Goal: Check status

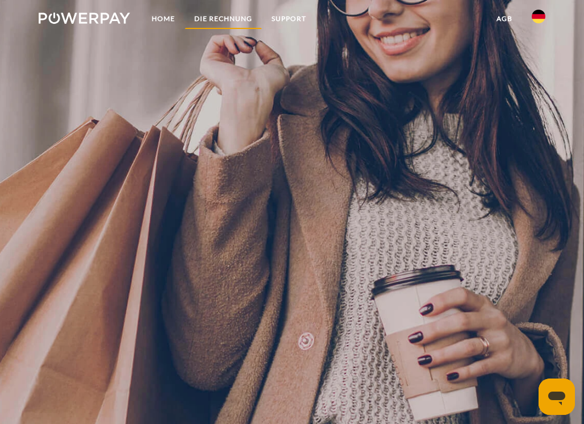
click at [232, 14] on link "DIE RECHNUNG" at bounding box center [223, 19] width 77 height 20
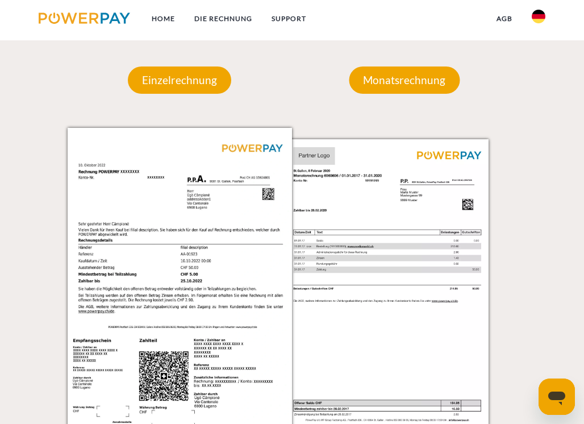
scroll to position [833, 0]
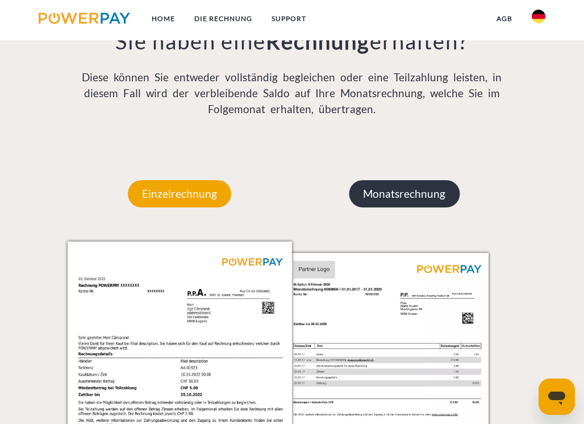
click at [404, 198] on p "Monatsrechnung" at bounding box center [404, 193] width 111 height 27
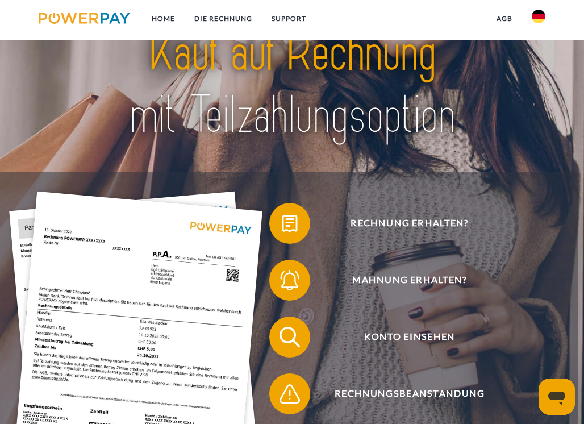
scroll to position [0, 0]
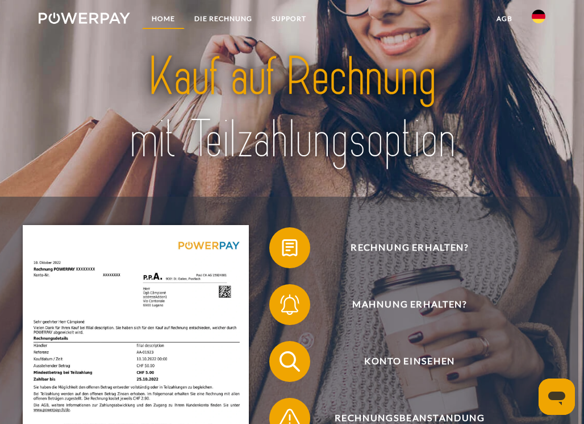
click at [166, 18] on link "Home" at bounding box center [163, 19] width 43 height 20
click at [221, 19] on link "DIE RECHNUNG" at bounding box center [223, 19] width 77 height 20
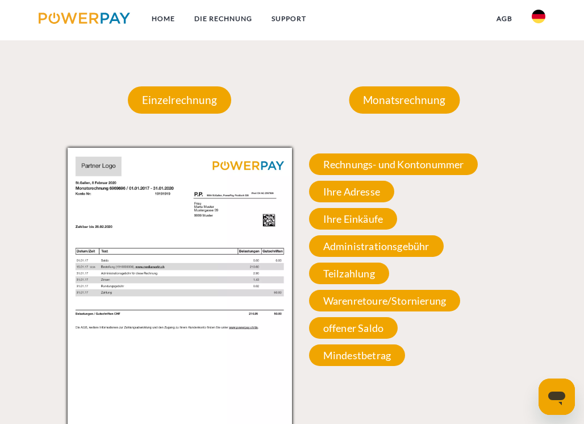
scroll to position [947, 0]
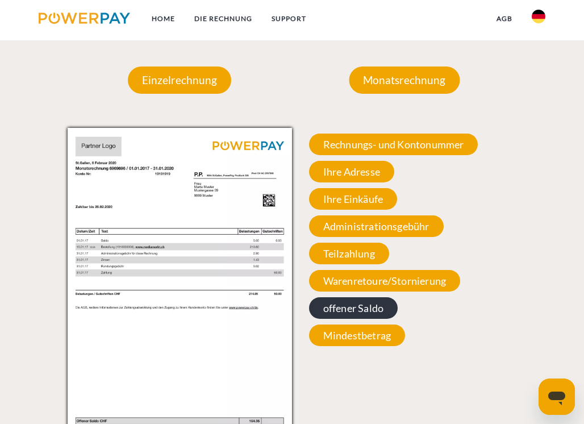
click at [353, 306] on span "offener Saldo" at bounding box center [353, 308] width 89 height 22
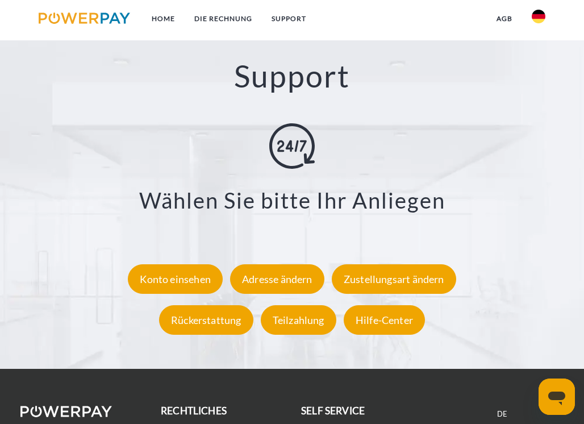
scroll to position [1742, 0]
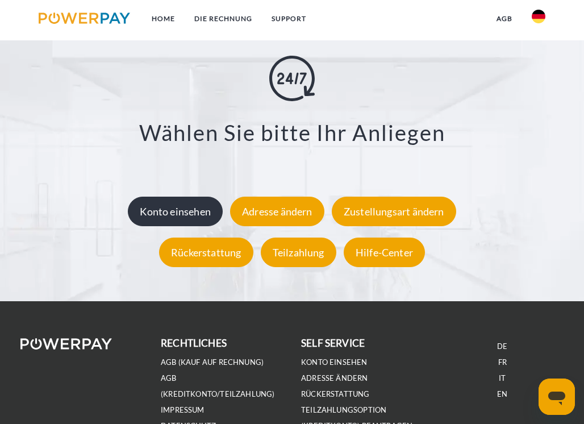
click at [144, 200] on div "Konto einsehen" at bounding box center [175, 211] width 95 height 30
